Goal: Task Accomplishment & Management: Manage account settings

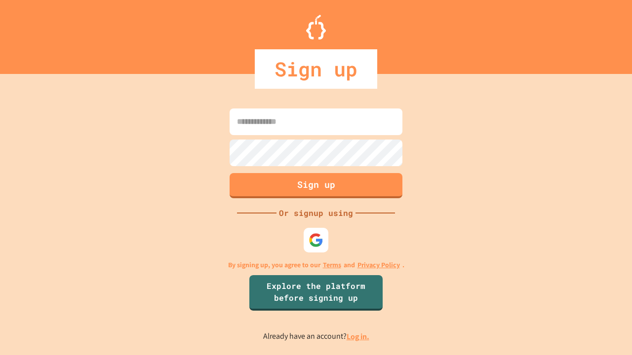
click at [358, 337] on link "Log in." at bounding box center [357, 337] width 23 height 10
